Goal: Transaction & Acquisition: Purchase product/service

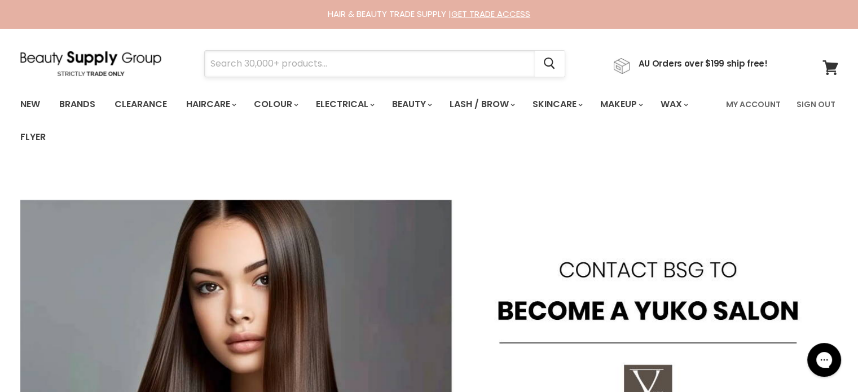
paste input "Milkshake Flower Edition Leave In"
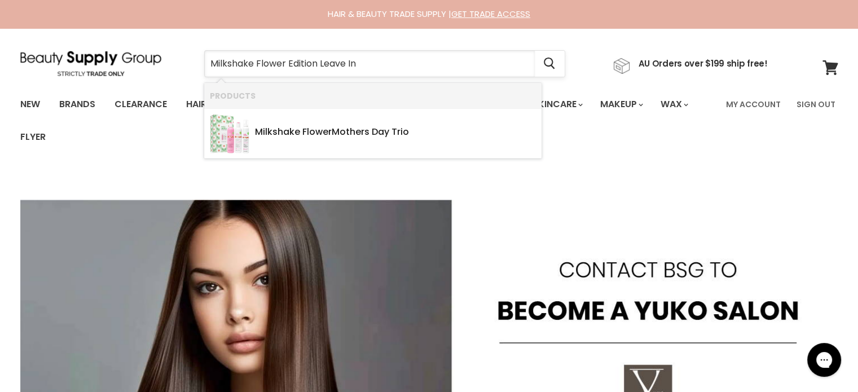
click at [284, 63] on input "Milkshake Flower Edition Leave In" at bounding box center [370, 64] width 330 height 26
click at [323, 65] on input "Milkshake Flower Edition Leave In" at bounding box center [370, 64] width 330 height 26
click at [318, 67] on input "Milkshake Flower Edition Leave In" at bounding box center [370, 64] width 330 height 26
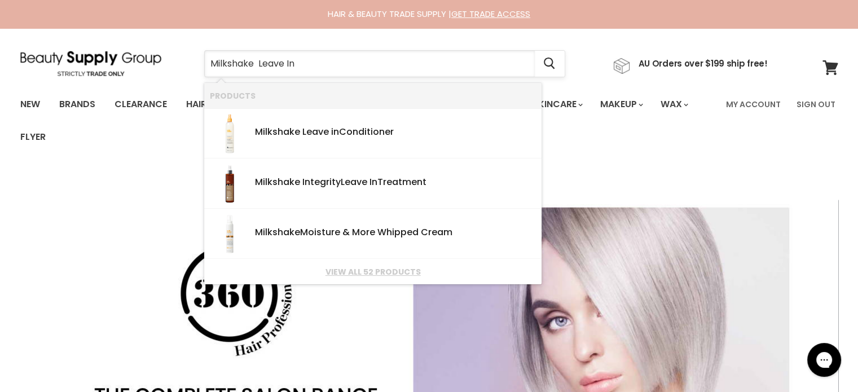
click at [313, 60] on input "Milkshake Leave In" at bounding box center [370, 64] width 330 height 26
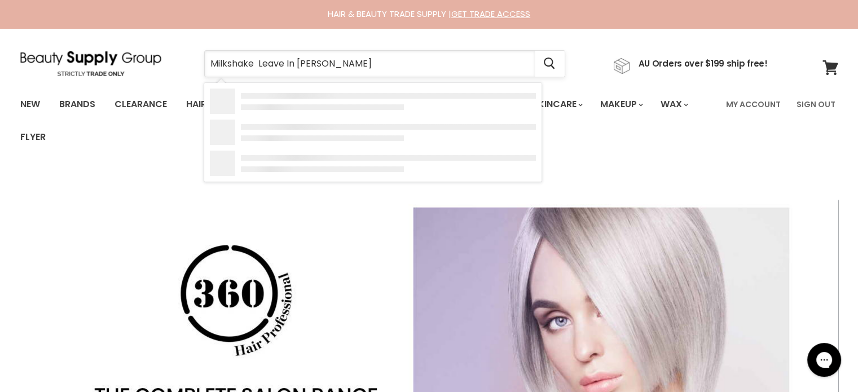
type input "Milkshake Leave In flower"
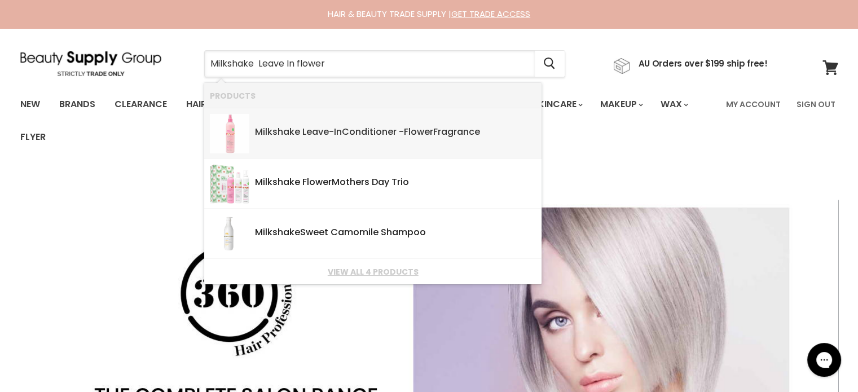
click at [330, 133] on div "Milkshake Leave - In Conditioner - Flower Fragrance" at bounding box center [395, 133] width 281 height 12
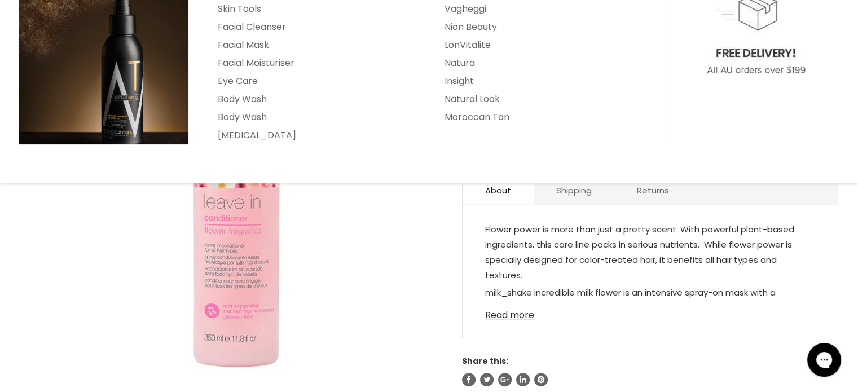
scroll to position [226, 0]
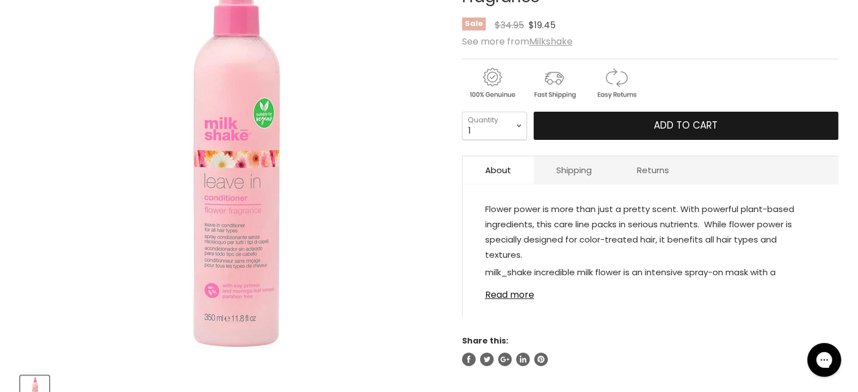
click at [689, 124] on span "Add to cart" at bounding box center [686, 125] width 64 height 14
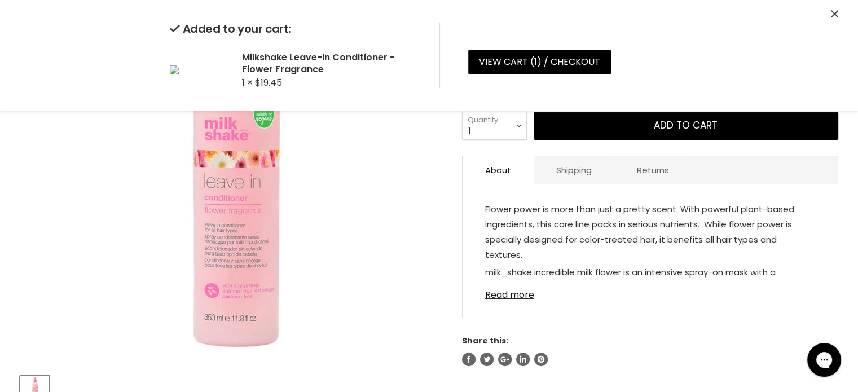
click at [835, 14] on icon "Close" at bounding box center [834, 13] width 7 height 7
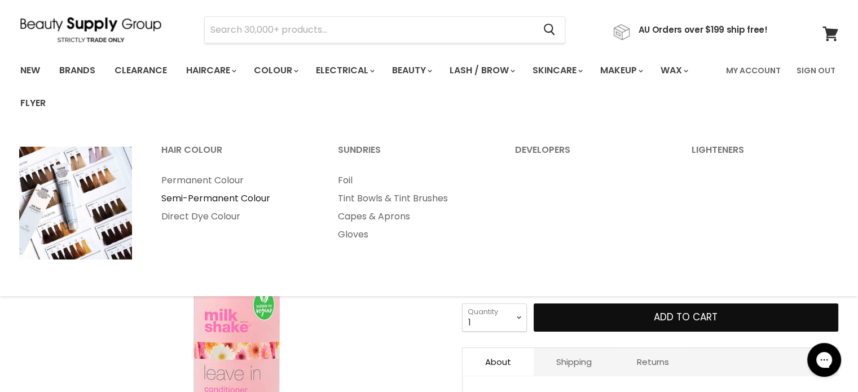
scroll to position [0, 0]
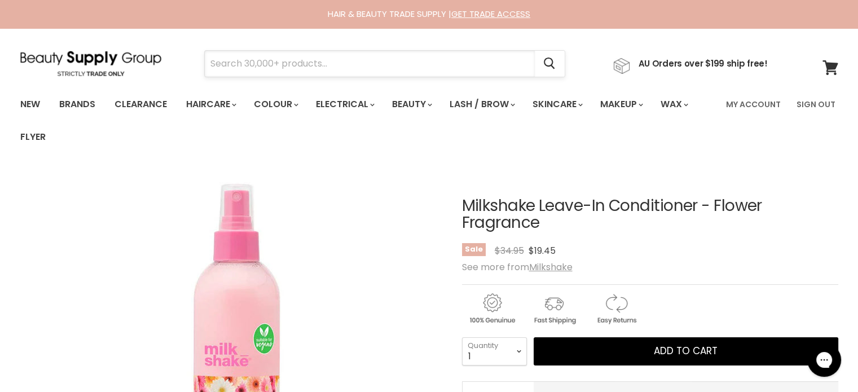
paste input "Milkshake LifeStyling Blow-Dry Primer"
type input "Milkshake LifeStyling Blow-Dry Primer"
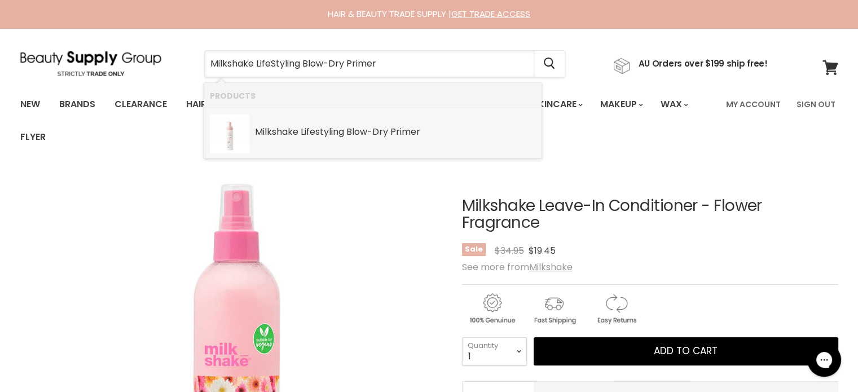
click at [295, 134] on b "Milkshake" at bounding box center [276, 131] width 43 height 13
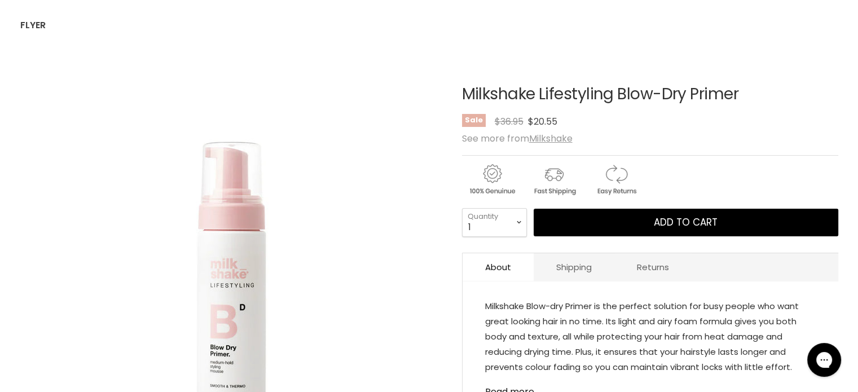
scroll to position [113, 0]
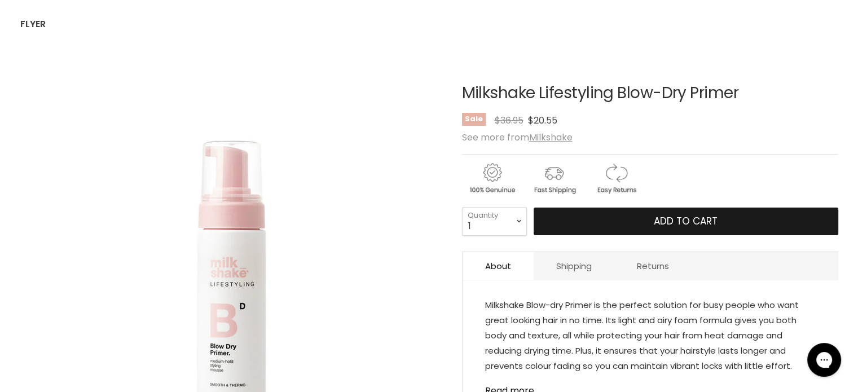
click at [627, 220] on button "Add to cart" at bounding box center [685, 222] width 305 height 28
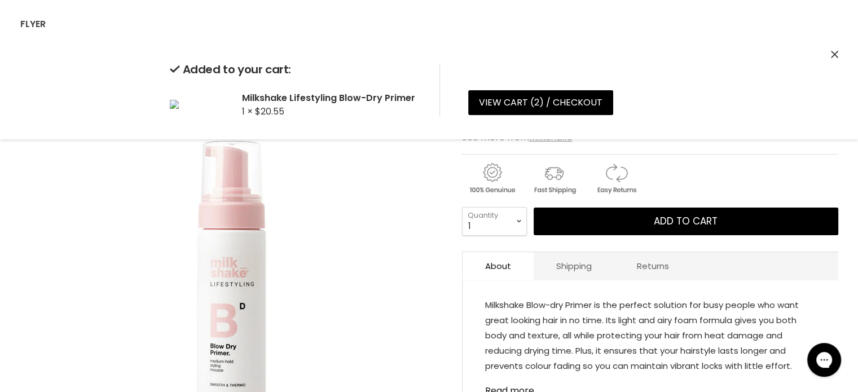
click at [833, 52] on icon "Close" at bounding box center [834, 54] width 7 height 7
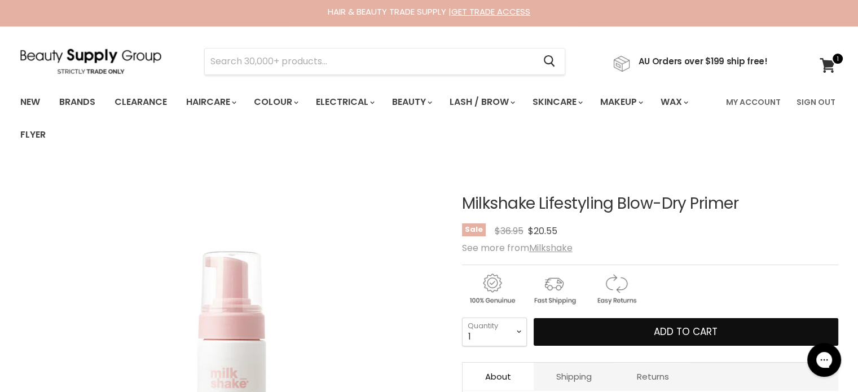
scroll to position [0, 0]
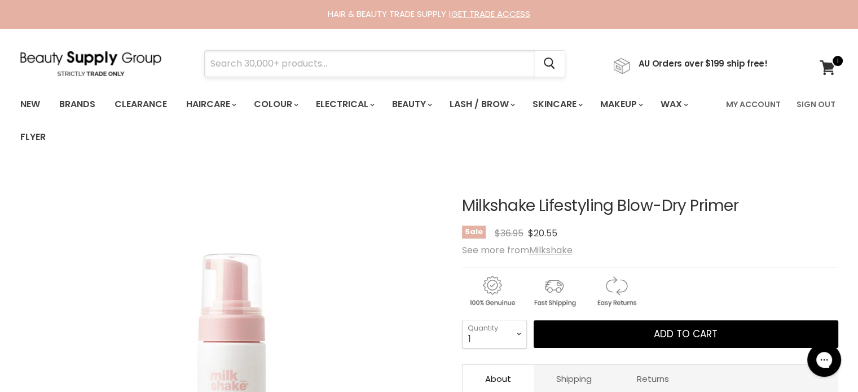
drag, startPoint x: 344, startPoint y: 10, endPoint x: 267, endPoint y: 70, distance: 98.0
paste input "Milkshake Insta.Lotion"
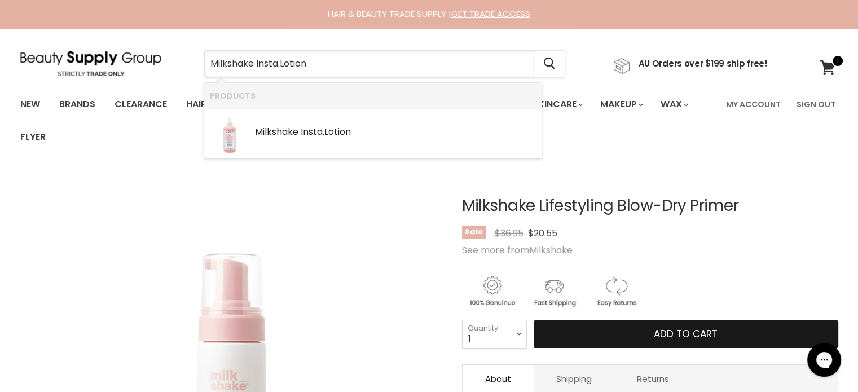
type input "Milkshake Insta.Lotion"
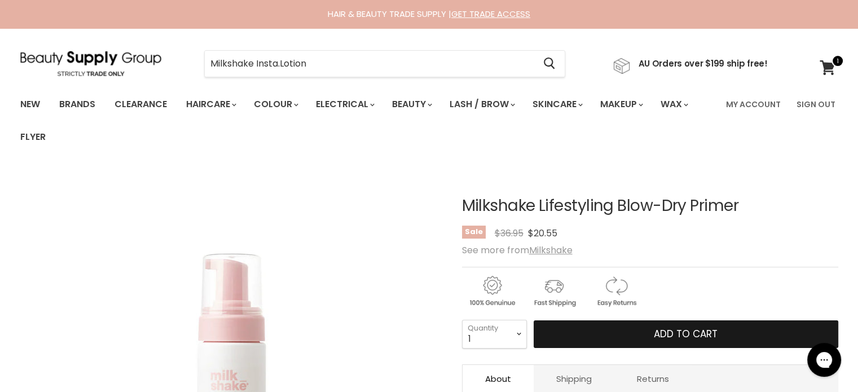
click at [687, 332] on span "Add to cart" at bounding box center [686, 334] width 64 height 14
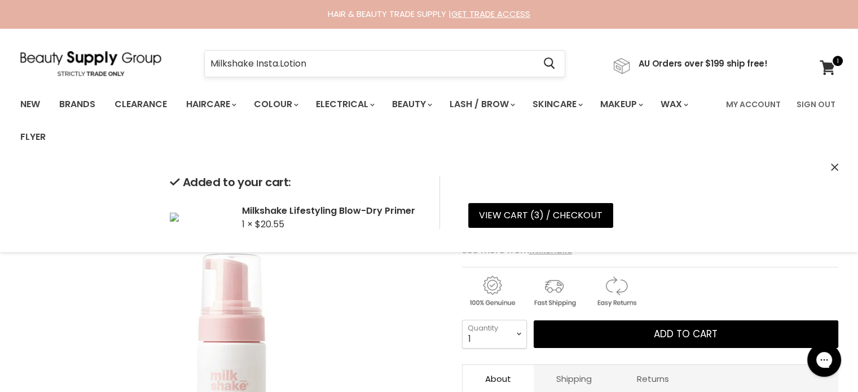
click at [318, 61] on input "Milkshake Insta.Lotion" at bounding box center [370, 64] width 330 height 26
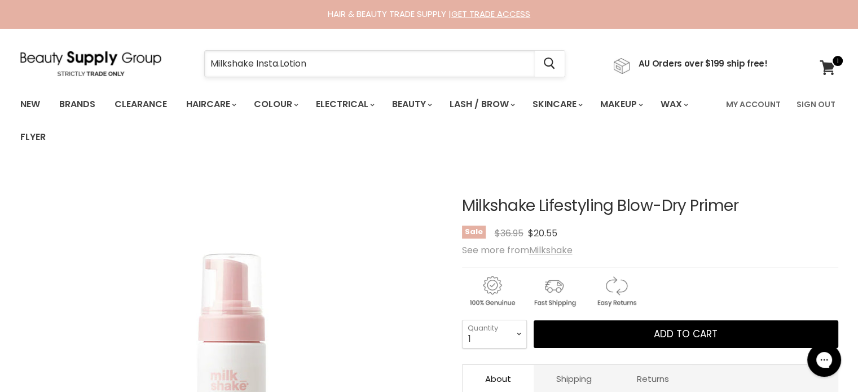
drag, startPoint x: 318, startPoint y: 61, endPoint x: 517, endPoint y: 61, distance: 198.5
click at [517, 61] on input "Milkshake Insta.Lotion" at bounding box center [370, 64] width 330 height 26
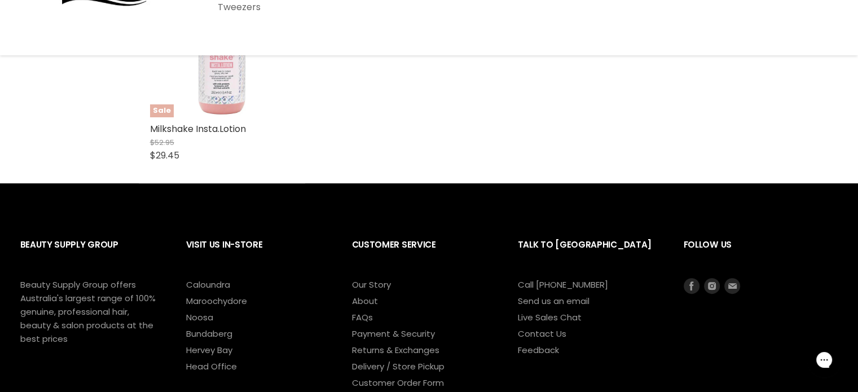
scroll to position [338, 0]
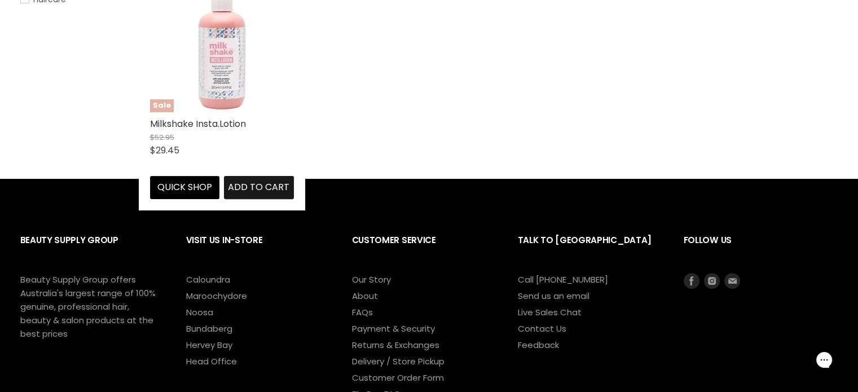
click at [253, 185] on span "Add to cart" at bounding box center [258, 186] width 61 height 13
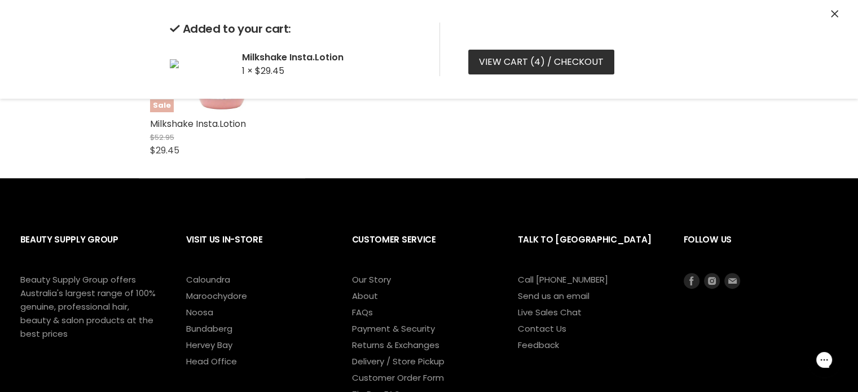
click at [508, 65] on link "View cart ( 4 ) / Checkout" at bounding box center [541, 62] width 146 height 25
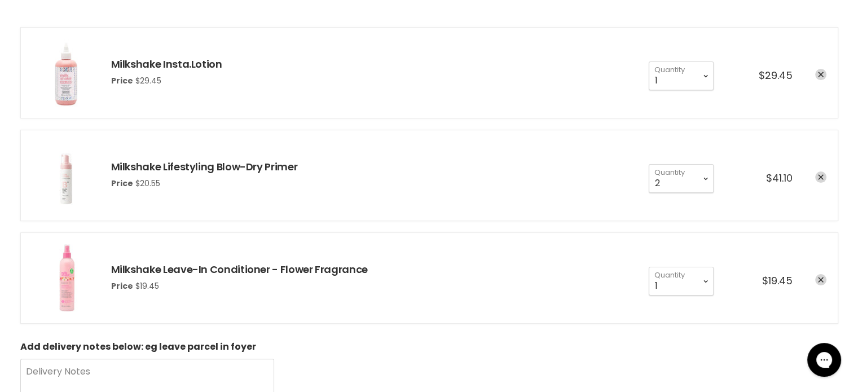
scroll to position [226, 0]
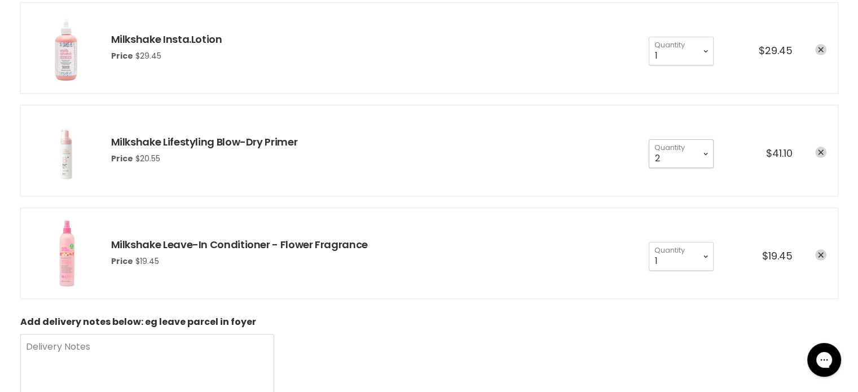
click at [709, 152] on select "1 2 3 4 5 6 7 8 9 10+" at bounding box center [681, 153] width 65 height 28
select select "1"
click at [649, 139] on select "1 2 3 4 5 6 7 8 9 10+" at bounding box center [681, 153] width 65 height 28
type input "1"
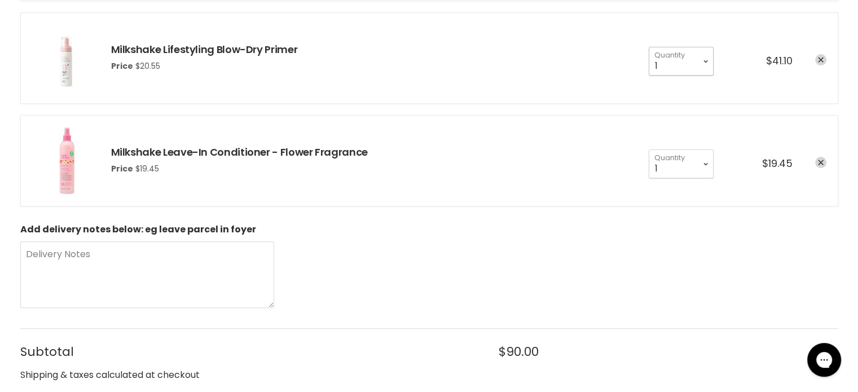
scroll to position [451, 0]
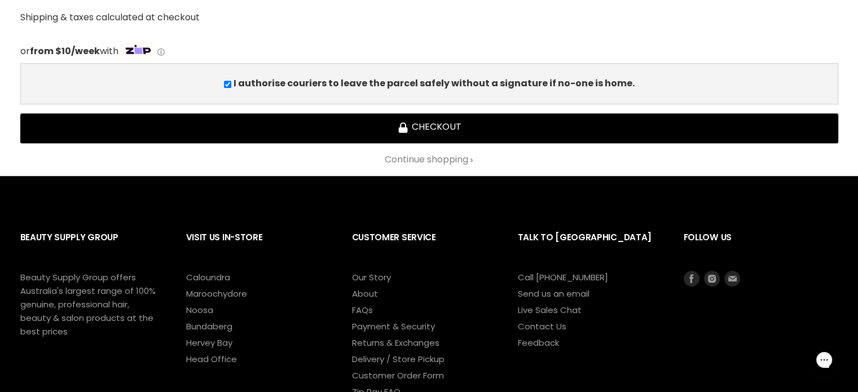
scroll to position [677, 0]
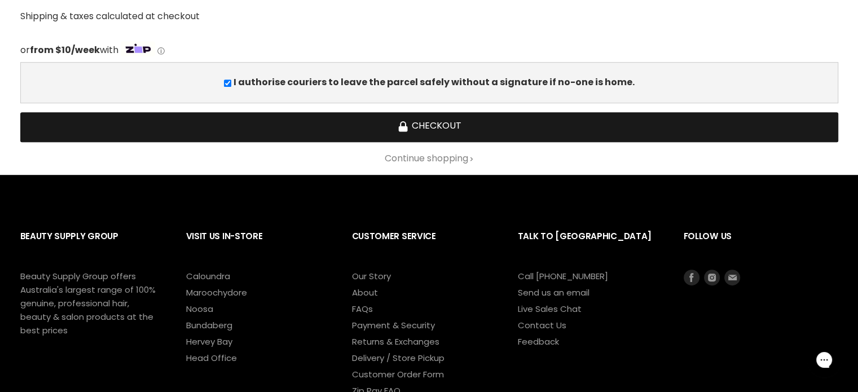
click at [443, 131] on button "Checkout" at bounding box center [429, 127] width 818 height 30
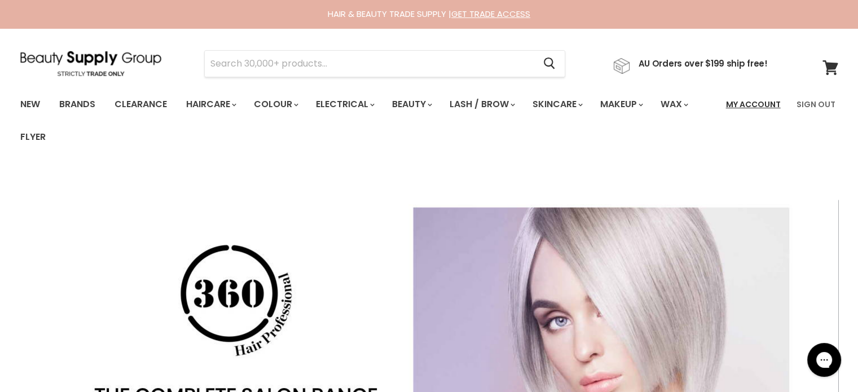
click at [744, 101] on link "My Account" at bounding box center [753, 104] width 68 height 24
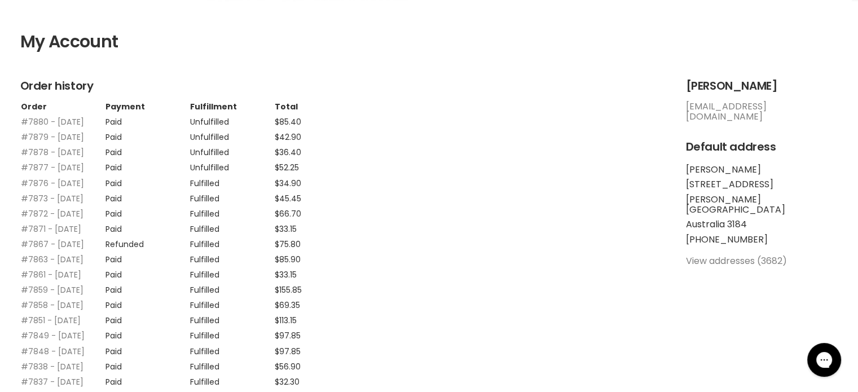
scroll to position [226, 0]
